Goal: Task Accomplishment & Management: Use online tool/utility

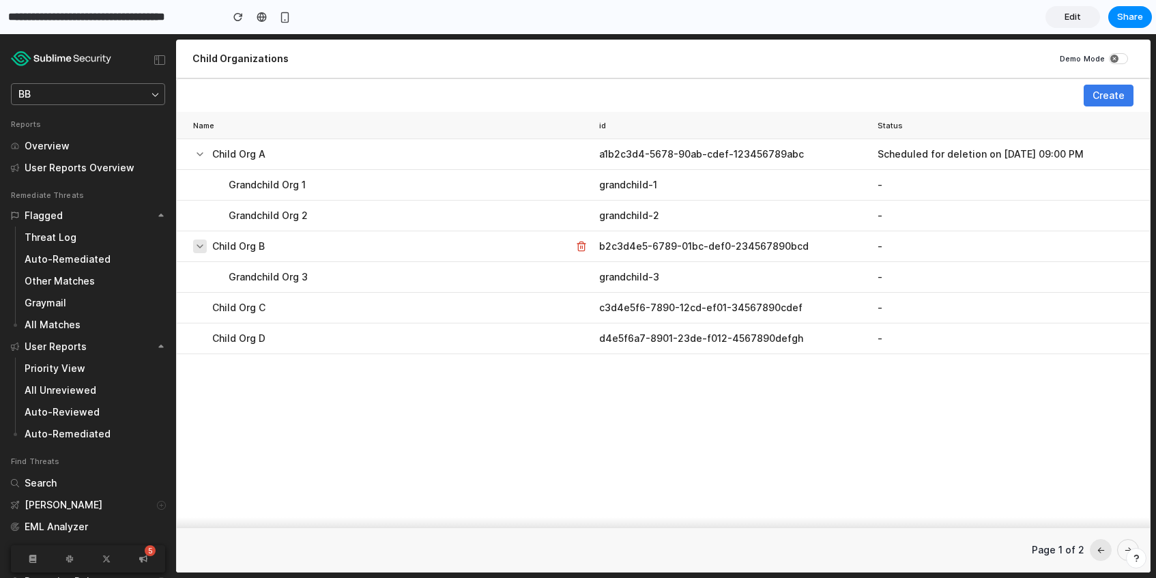
click at [197, 244] on icon at bounding box center [200, 246] width 11 height 11
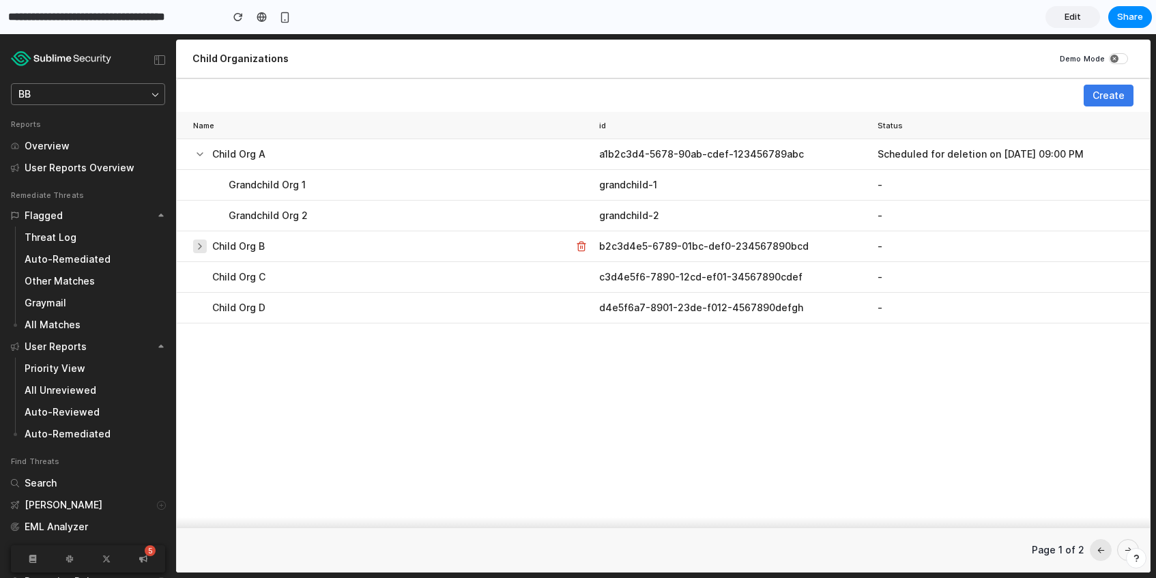
click at [197, 244] on icon at bounding box center [200, 246] width 11 height 11
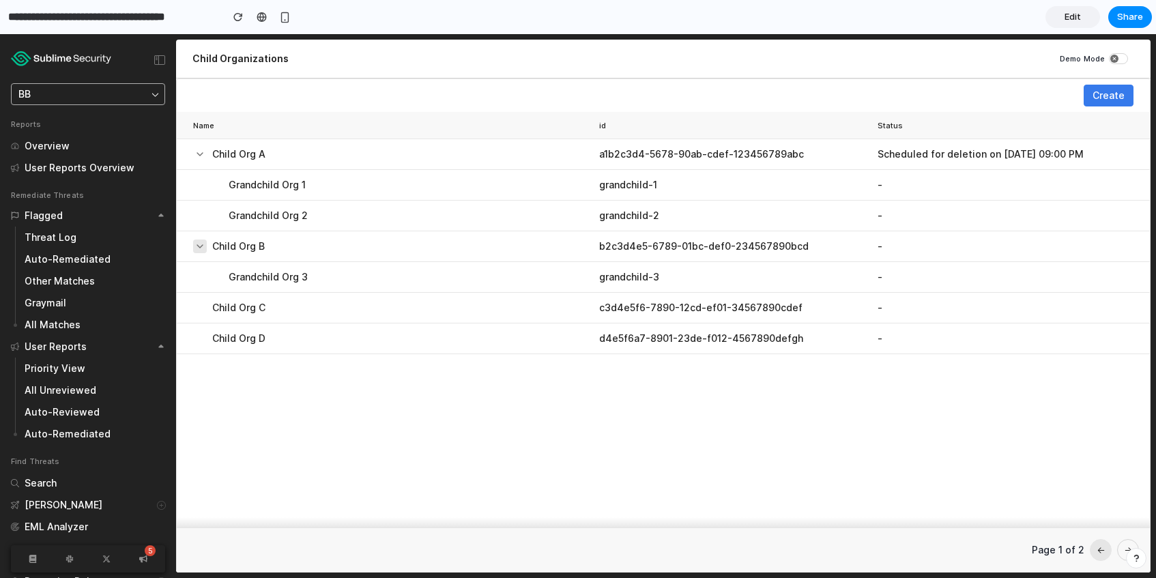
click at [111, 96] on button "BB" at bounding box center [88, 94] width 154 height 22
click at [154, 94] on icon "button" at bounding box center [156, 95] width 8 height 8
click at [150, 89] on button "BB" at bounding box center [88, 94] width 154 height 22
